Goal: Information Seeking & Learning: Learn about a topic

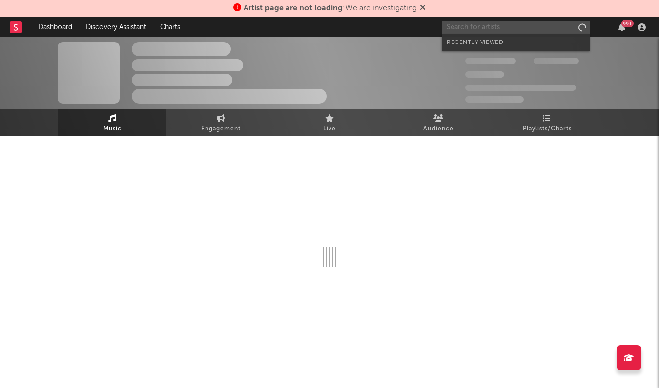
click at [481, 28] on input "text" at bounding box center [515, 27] width 148 height 12
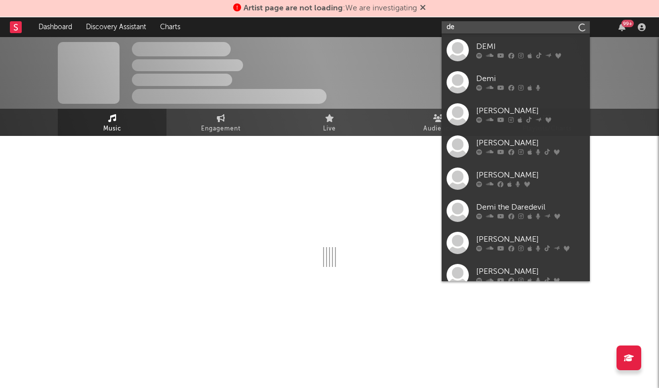
type input "d"
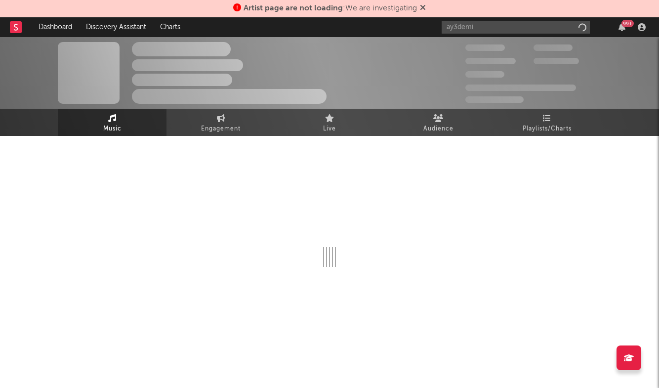
click at [420, 6] on span "Artist page are not loading : We are investigating" at bounding box center [329, 8] width 193 height 12
click at [425, 6] on icon at bounding box center [423, 7] width 6 height 8
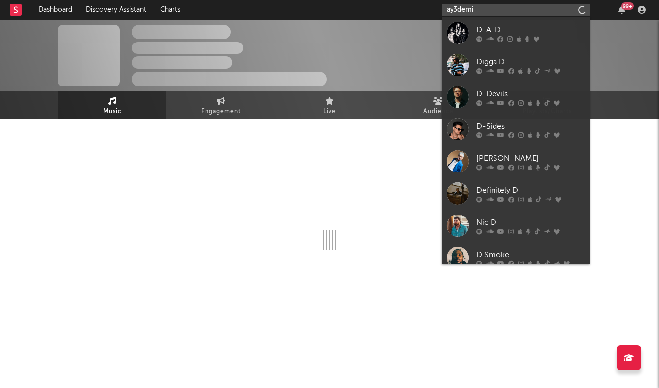
click at [494, 8] on input "ay3demi" at bounding box center [515, 10] width 148 height 12
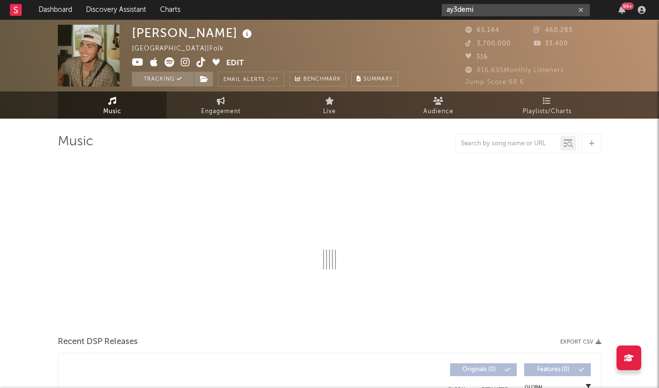
type input "ay3demi"
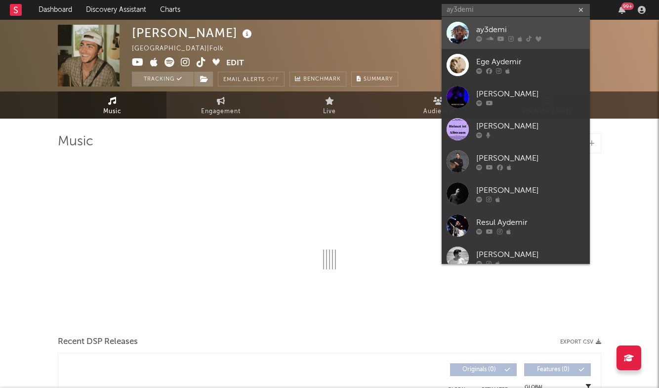
click at [513, 29] on div "ay3demi" at bounding box center [530, 30] width 109 height 12
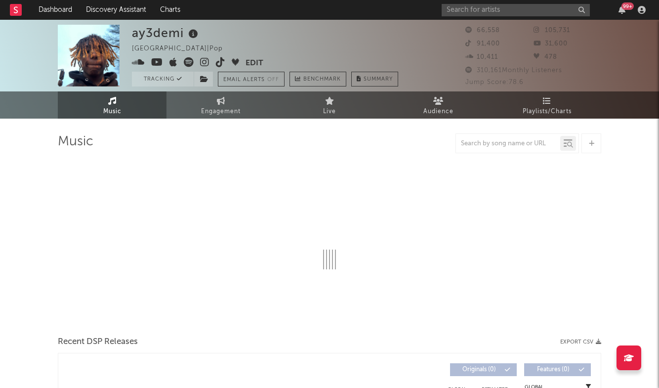
select select "6m"
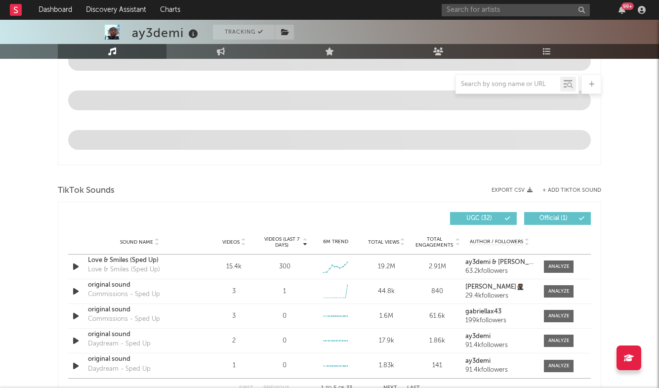
scroll to position [512, 0]
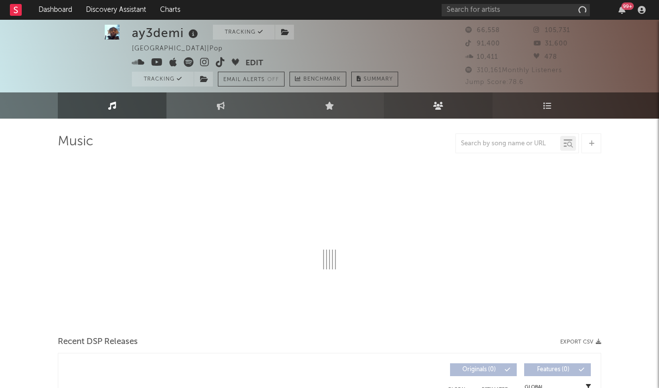
scroll to position [6, 0]
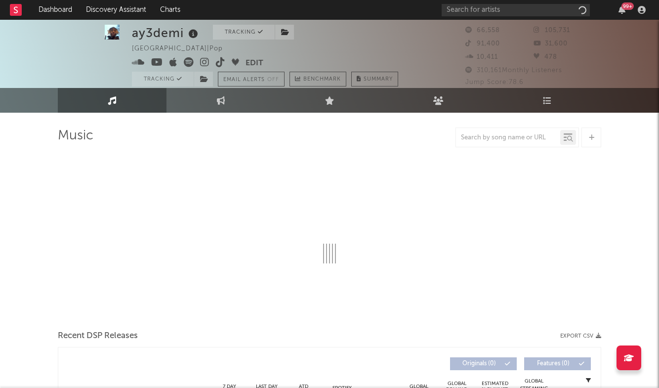
select select "6m"
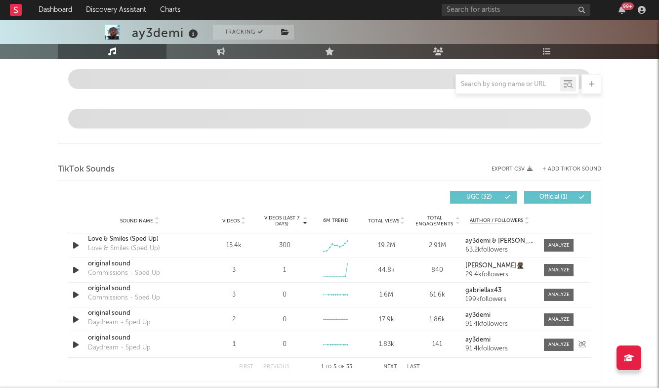
scroll to position [563, 0]
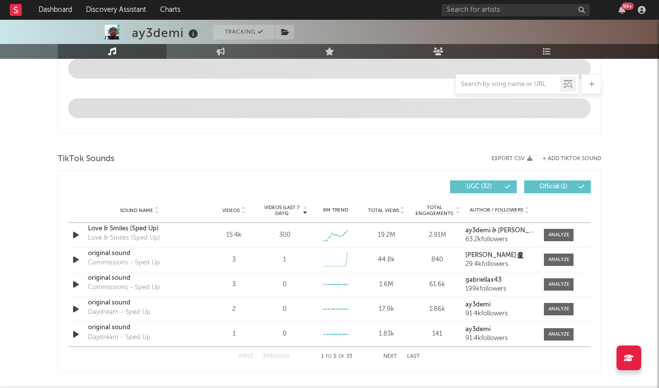
click at [411, 356] on button "Last" at bounding box center [413, 355] width 13 height 5
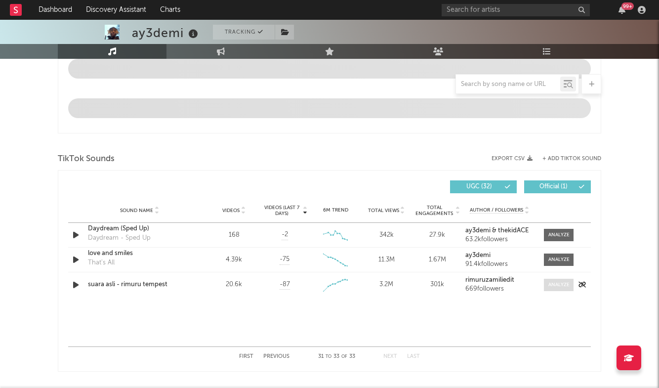
click at [565, 285] on div at bounding box center [558, 284] width 21 height 7
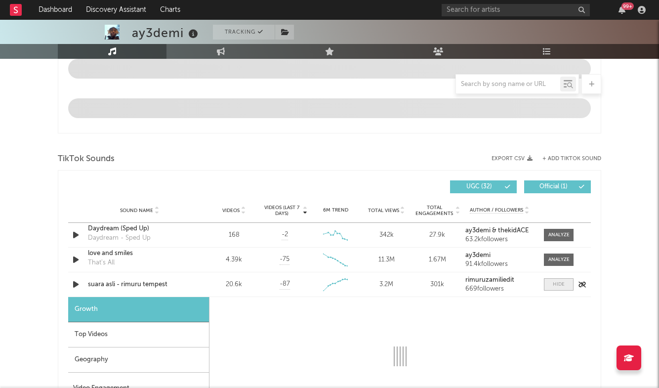
select select "1w"
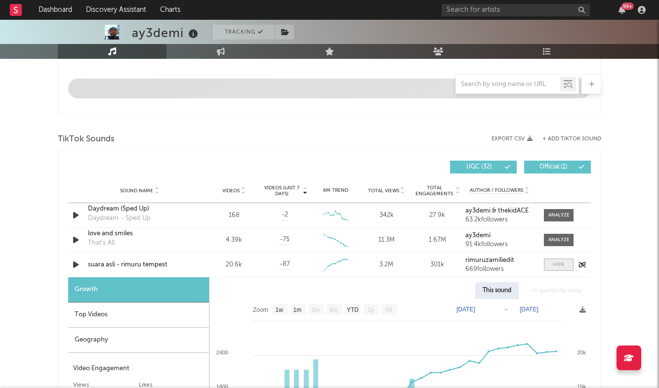
scroll to position [584, 0]
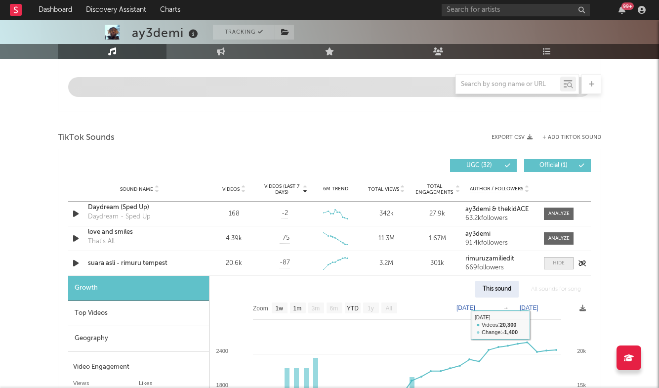
click at [549, 265] on span at bounding box center [559, 263] width 30 height 12
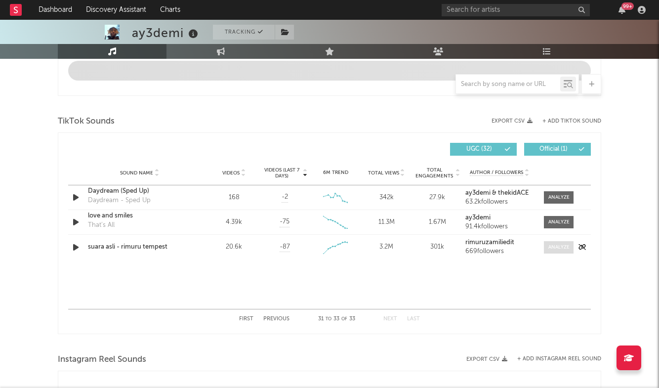
scroll to position [604, 0]
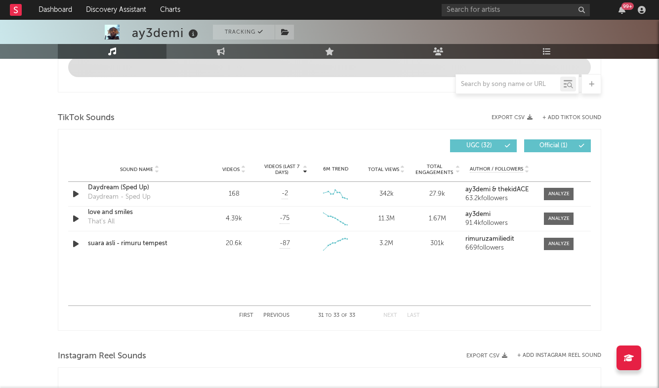
click at [278, 316] on button "Previous" at bounding box center [276, 314] width 26 height 5
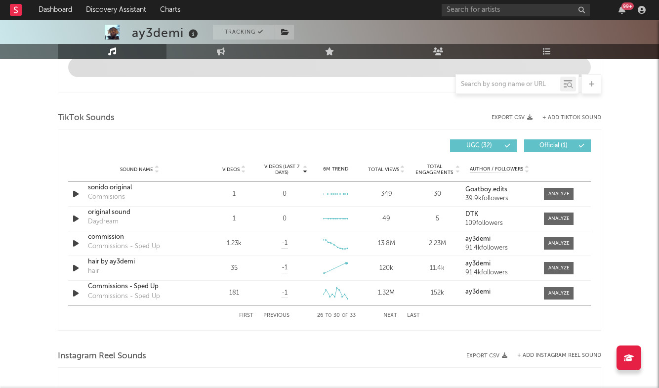
click at [248, 315] on button "First" at bounding box center [246, 314] width 14 height 5
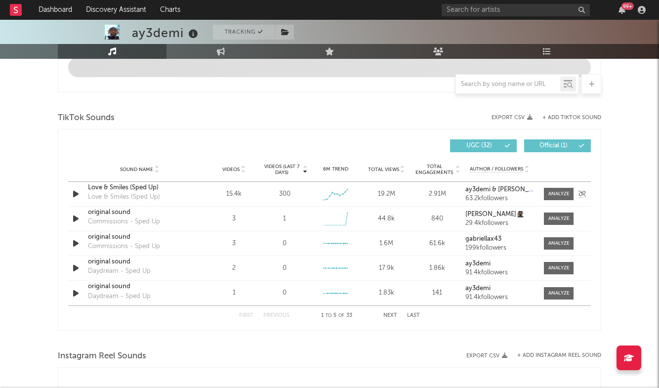
click at [564, 187] on div "Sound Name Love & Smiles (Sped Up) Love & Smiles (Sped Up) Videos 15.4k Videos …" at bounding box center [329, 194] width 522 height 24
click at [558, 195] on div at bounding box center [558, 193] width 21 height 7
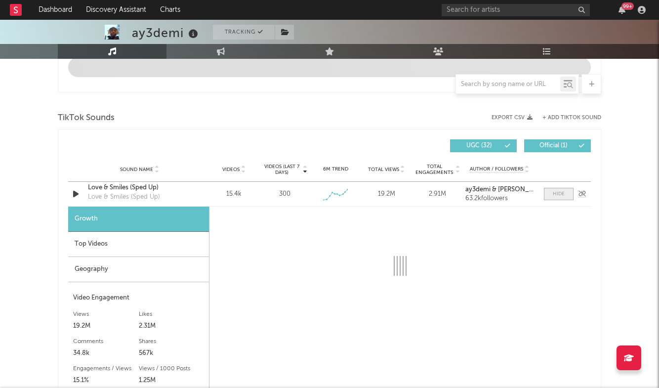
scroll to position [653, 0]
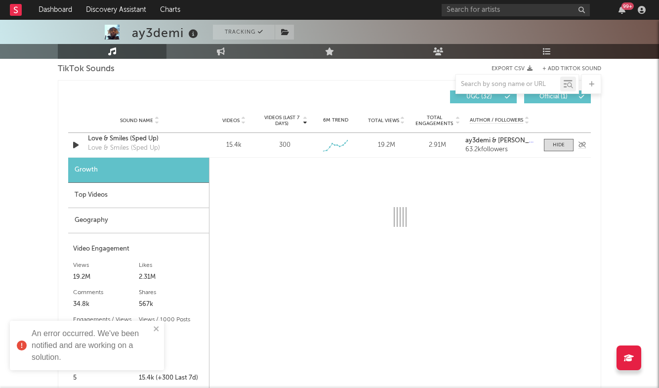
select select "6m"
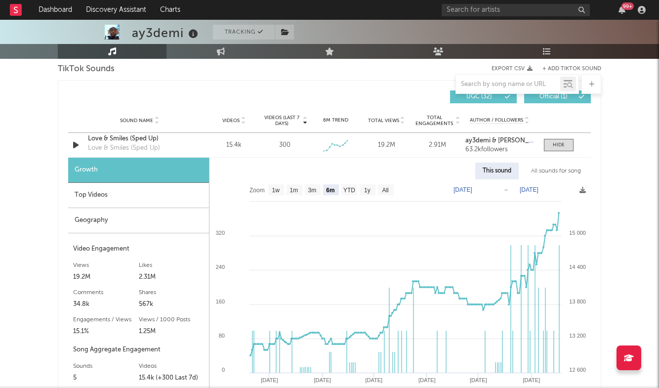
click at [113, 199] on div "Top Videos" at bounding box center [138, 195] width 141 height 25
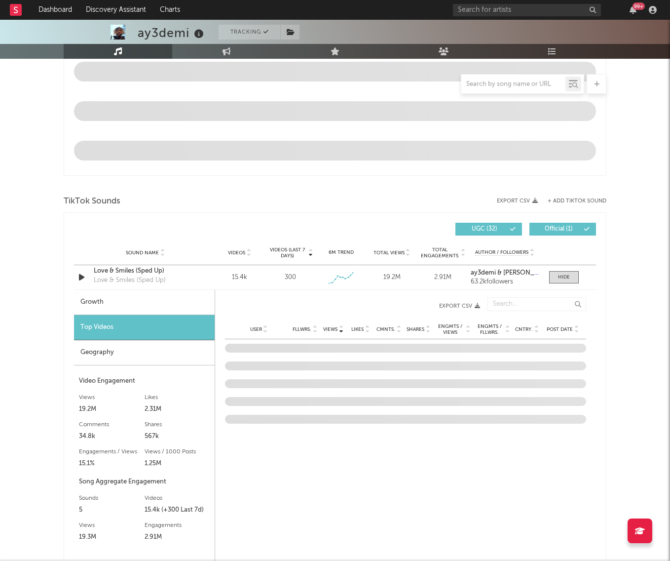
scroll to position [526, 0]
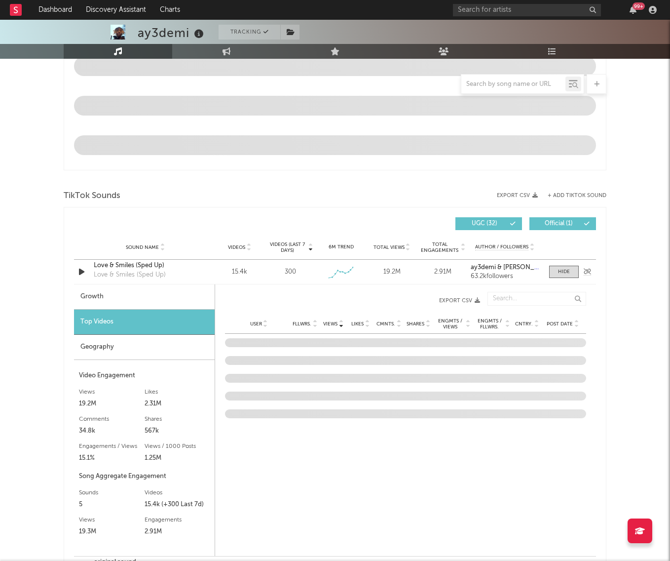
click at [106, 270] on div "Love & Smiles (Sped Up)" at bounding box center [145, 266] width 103 height 10
click at [556, 271] on span at bounding box center [564, 272] width 30 height 12
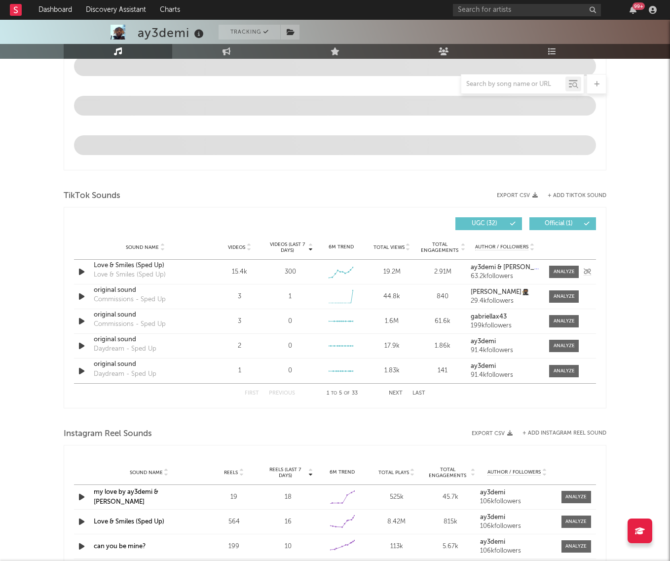
click at [558, 278] on div "Sound Name Love & Smiles (Sped Up) Love & Smiles (Sped Up) Videos 15.4k Videos …" at bounding box center [335, 272] width 522 height 24
click at [565, 264] on div "Sound Name Love & Smiles (Sped Up) Love & Smiles (Sped Up) Videos 15.4k Videos …" at bounding box center [335, 272] width 522 height 24
click at [565, 267] on span at bounding box center [564, 272] width 30 height 12
select select "6m"
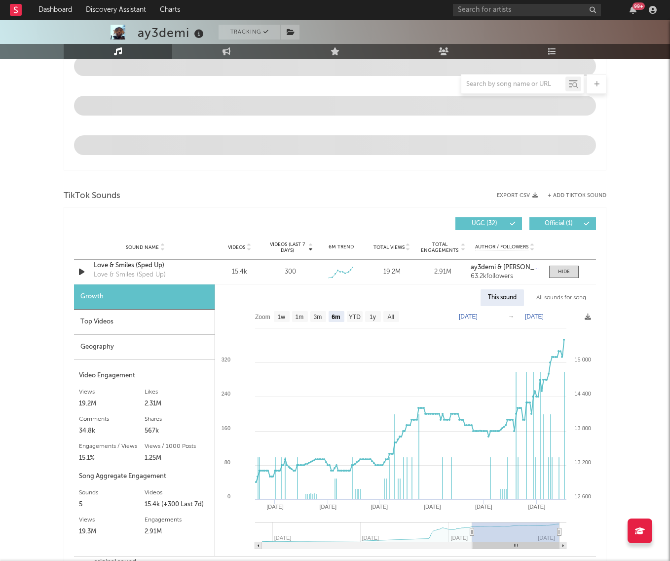
click at [133, 325] on div "Top Videos" at bounding box center [144, 322] width 141 height 25
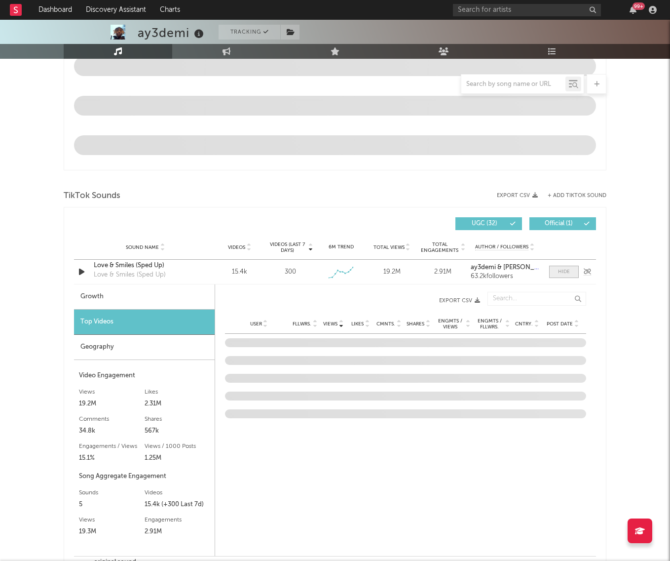
click at [562, 268] on span at bounding box center [564, 272] width 30 height 12
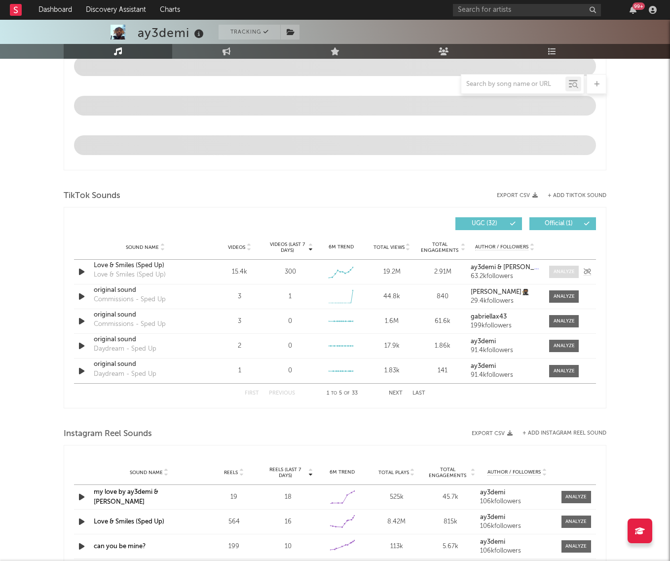
click at [562, 268] on span at bounding box center [564, 272] width 30 height 12
select select "6m"
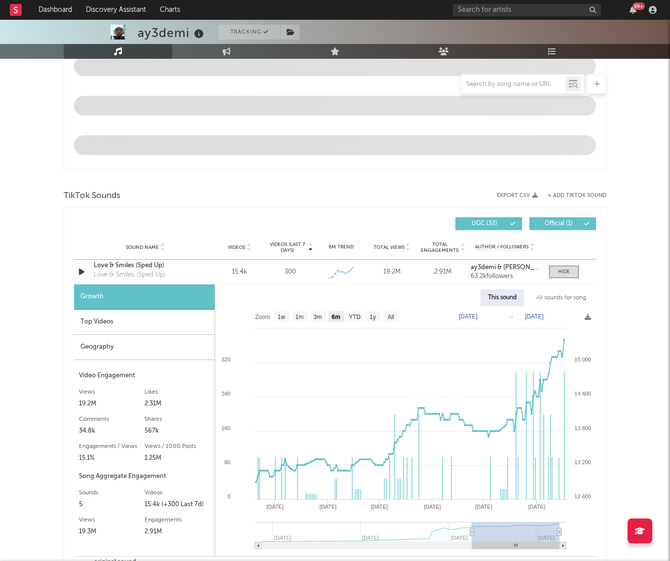
click at [121, 331] on div "Top Videos" at bounding box center [144, 322] width 141 height 25
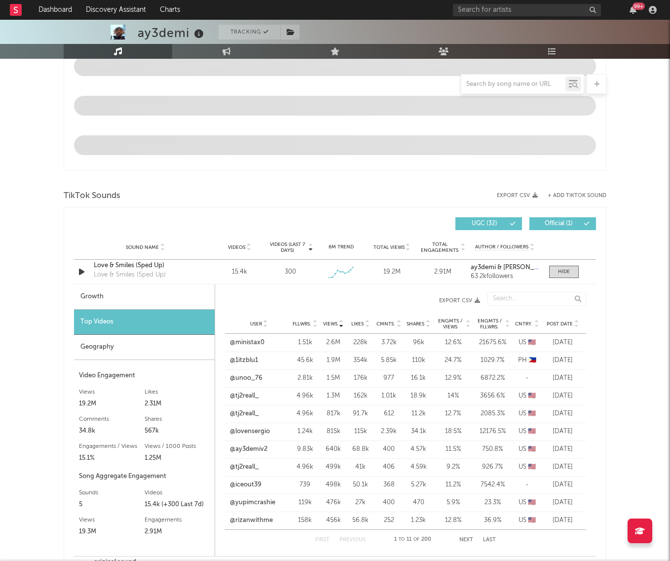
click at [570, 326] on span "Post Date" at bounding box center [560, 324] width 26 height 6
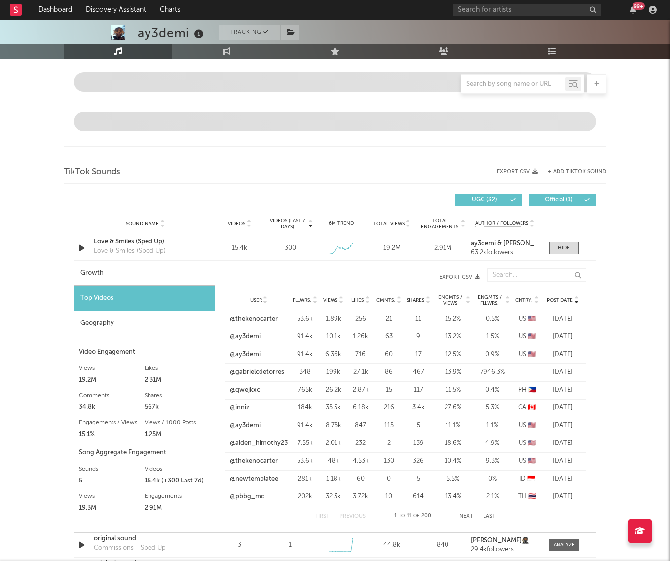
scroll to position [550, 0]
click at [264, 372] on link "@gabrielcdetorres" at bounding box center [257, 372] width 54 height 10
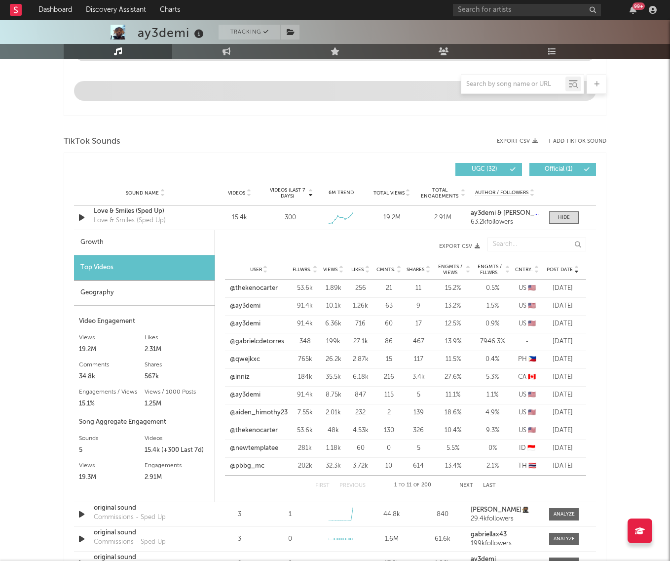
scroll to position [581, 0]
click at [246, 375] on link "@inniz" at bounding box center [240, 377] width 20 height 10
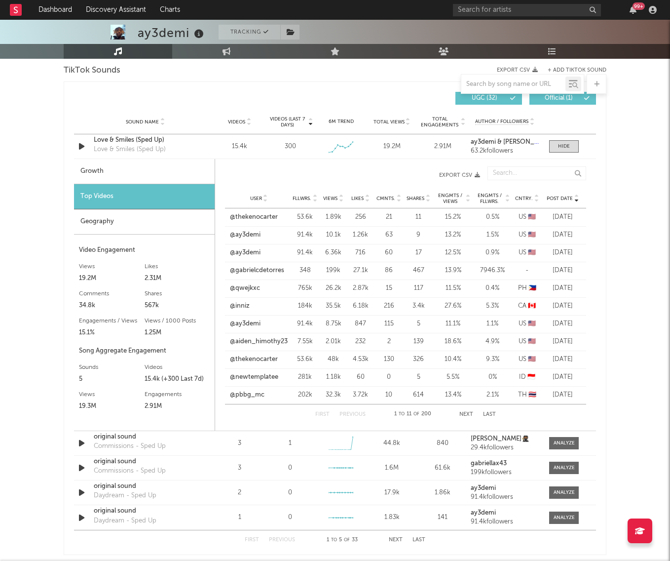
scroll to position [648, 0]
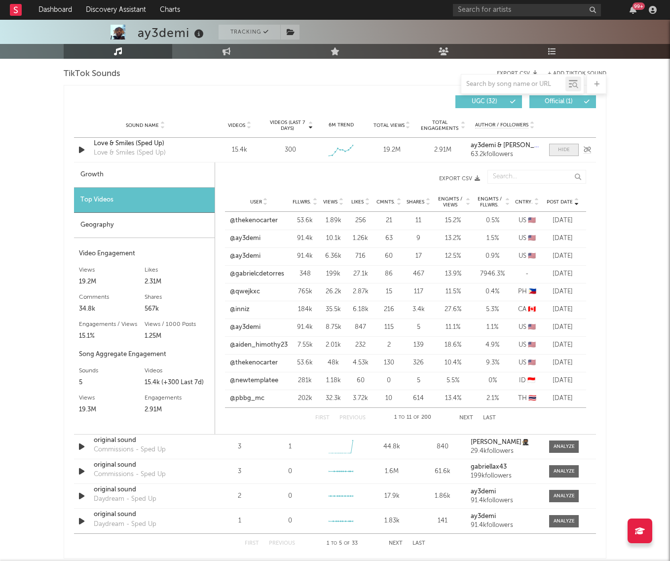
click at [569, 152] on div at bounding box center [564, 149] width 12 height 7
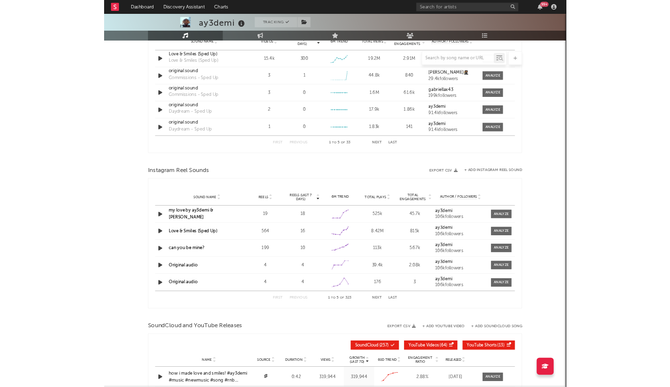
scroll to position [714, 0]
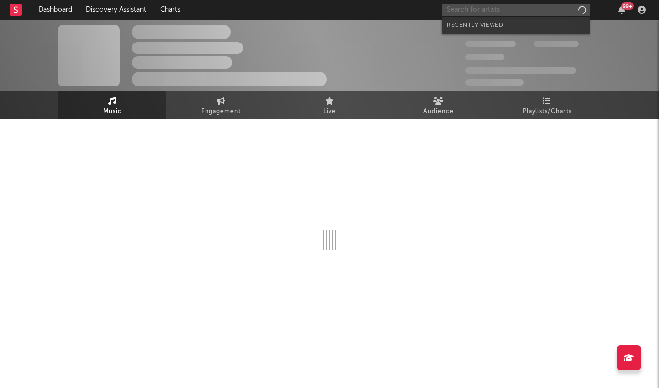
click at [493, 15] on input "text" at bounding box center [515, 10] width 148 height 12
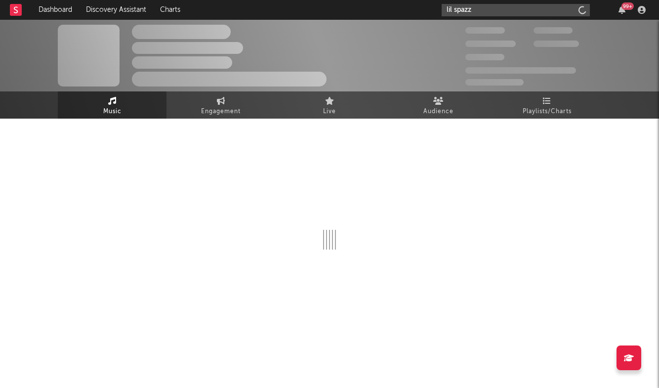
click at [455, 10] on input "lil spazz" at bounding box center [515, 10] width 148 height 12
click at [470, 10] on input "lilspazz" at bounding box center [515, 10] width 148 height 12
type input "lilspazz9"
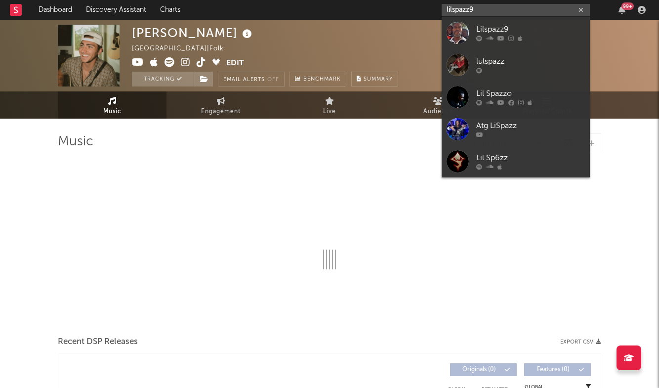
select select "6m"
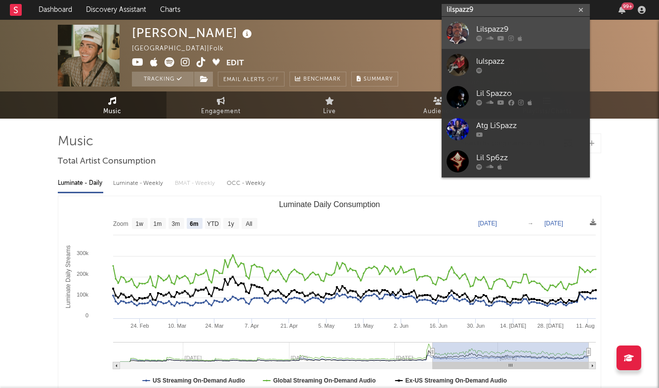
type input "lilspazz9"
click at [482, 27] on div "Lilspazz9" at bounding box center [530, 30] width 109 height 12
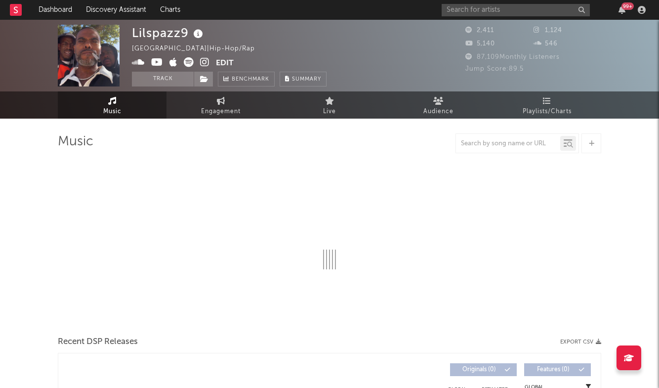
select select "6m"
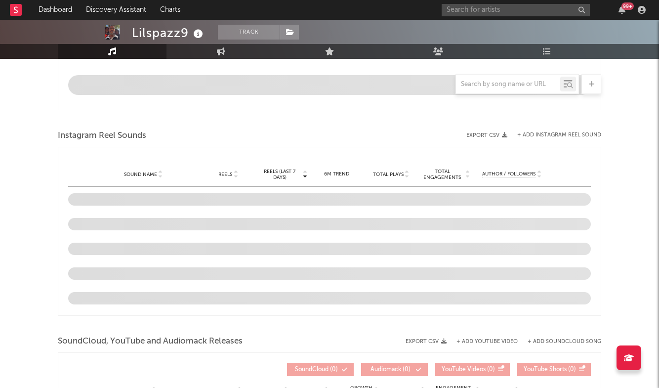
scroll to position [583, 0]
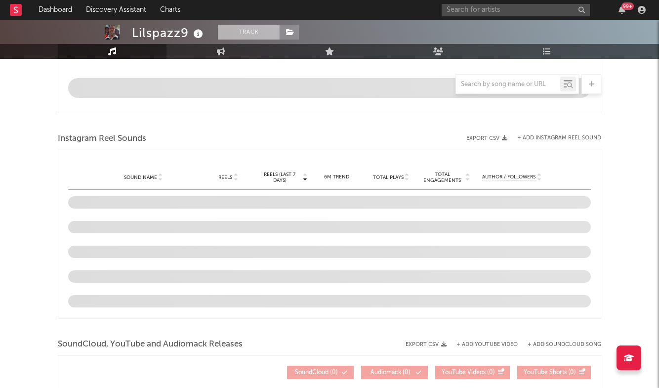
click at [253, 35] on button "Track" at bounding box center [249, 32] width 62 height 15
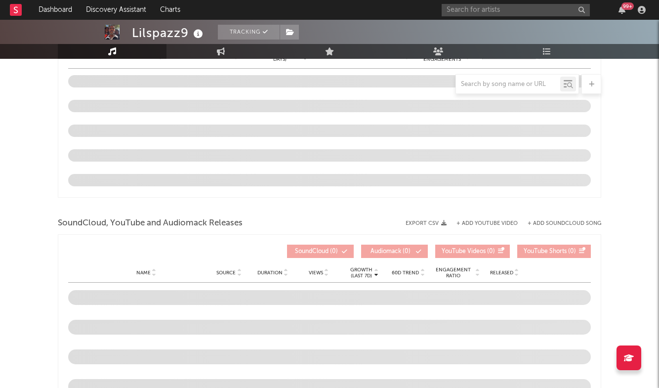
select select "6m"
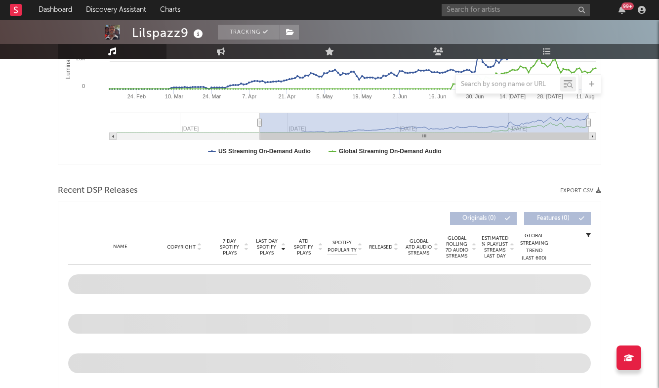
scroll to position [411, 0]
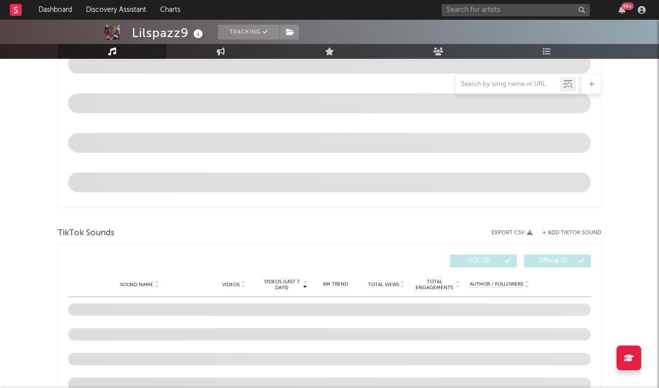
select select "6m"
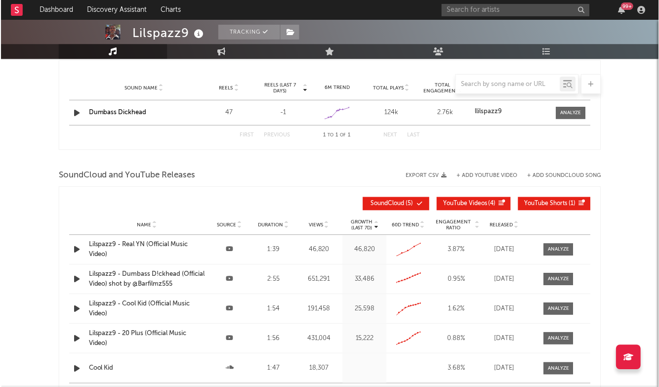
scroll to position [568, 0]
